Goal: Navigation & Orientation: Find specific page/section

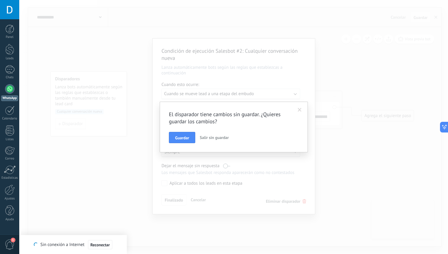
click at [122, 28] on div "El disparador tiene cambios sin guardar. ¿Quieres guardar los cambios? Guardar …" at bounding box center [233, 127] width 429 height 254
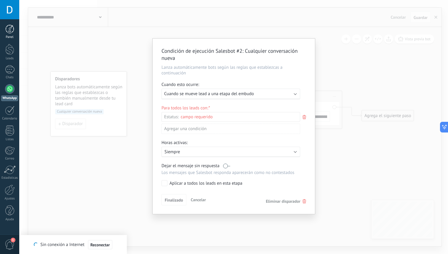
click at [11, 34] on link "Panel" at bounding box center [9, 32] width 19 height 15
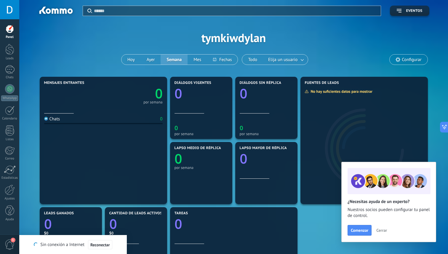
click at [381, 228] on span "Cerrar" at bounding box center [381, 230] width 11 height 4
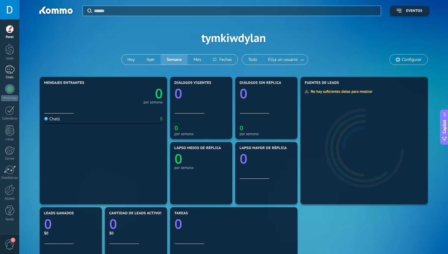
click at [7, 70] on div at bounding box center [9, 69] width 9 height 9
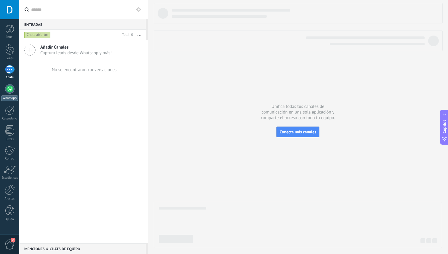
click at [11, 85] on div at bounding box center [9, 88] width 9 height 9
